Goal: Obtain resource: Download file/media

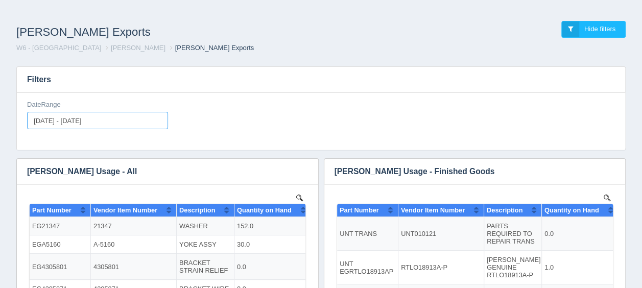
type input "[DATE]"
click at [41, 119] on input "[DATE] - [DATE]" at bounding box center [97, 120] width 141 height 17
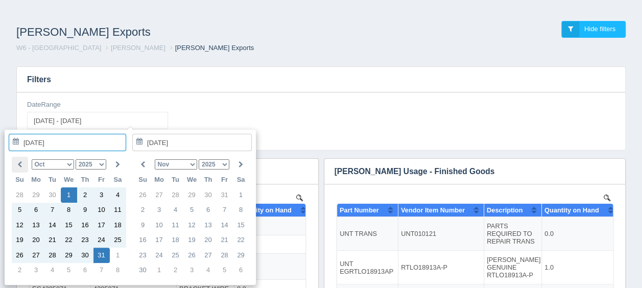
click at [20, 165] on icon at bounding box center [19, 164] width 5 height 7
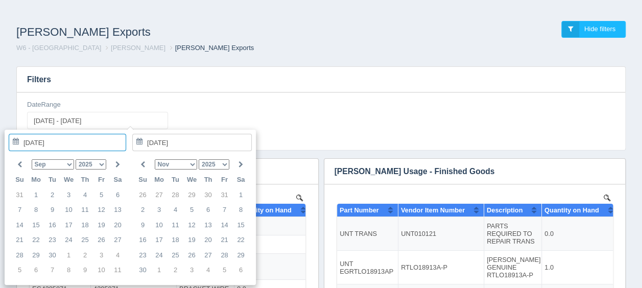
click at [19, 165] on icon at bounding box center [19, 164] width 5 height 7
type input "[DATE]"
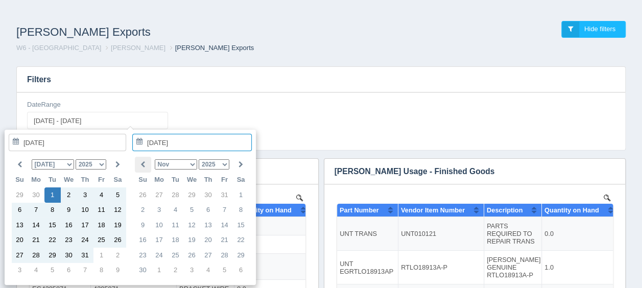
click at [141, 164] on icon at bounding box center [142, 164] width 5 height 7
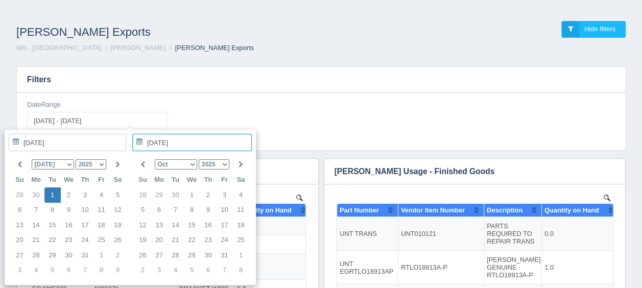
click at [141, 164] on icon at bounding box center [142, 164] width 5 height 7
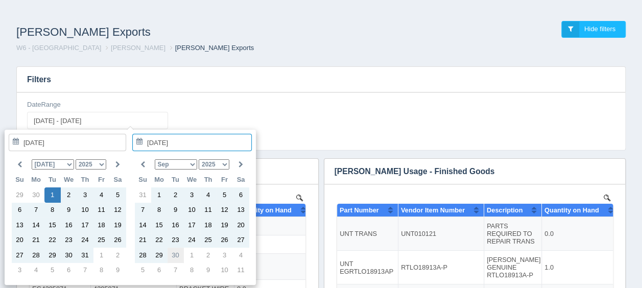
type input "[DATE]"
type input "[DATE] - [DATE]"
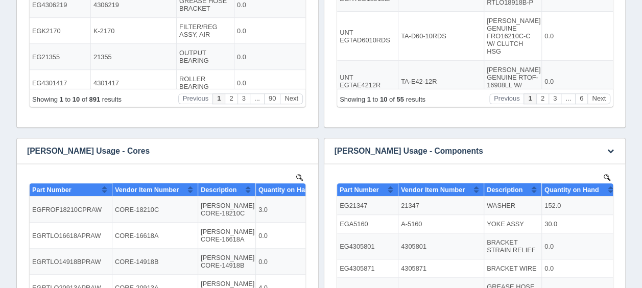
scroll to position [357, 0]
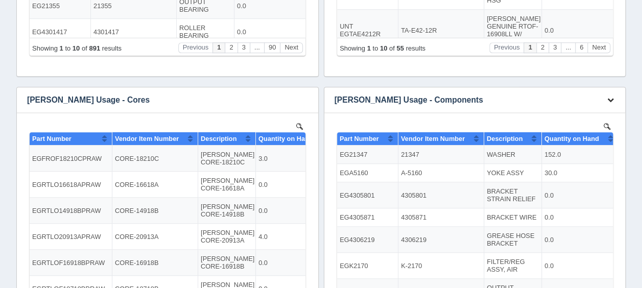
click at [611, 96] on icon "button" at bounding box center [610, 99] width 7 height 7
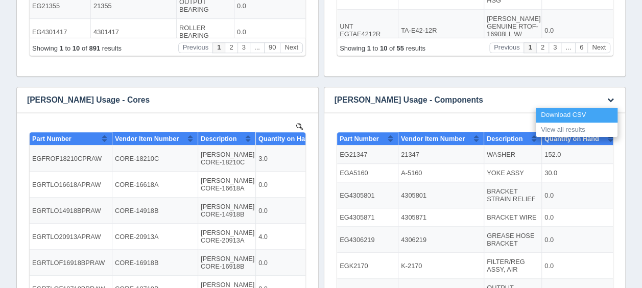
click at [578, 113] on link "Download CSV" at bounding box center [576, 115] width 82 height 15
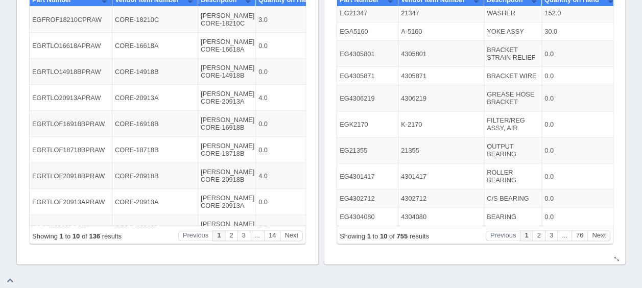
scroll to position [0, 0]
